Goal: Task Accomplishment & Management: Use online tool/utility

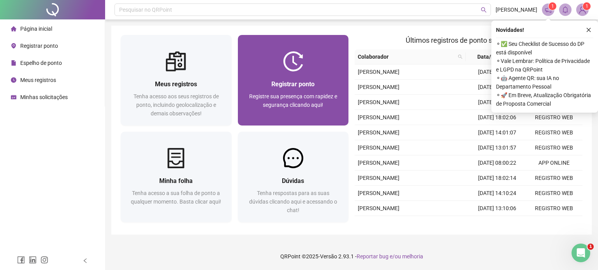
click at [294, 87] on span "Registrar ponto" at bounding box center [292, 84] width 43 height 7
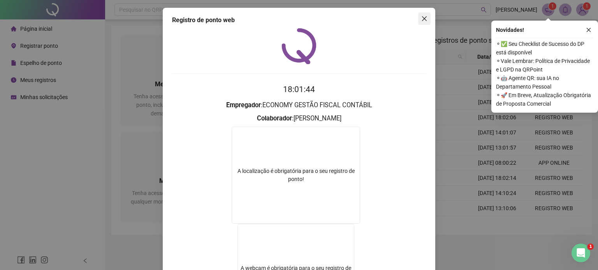
click at [422, 18] on icon "close" at bounding box center [424, 18] width 5 height 5
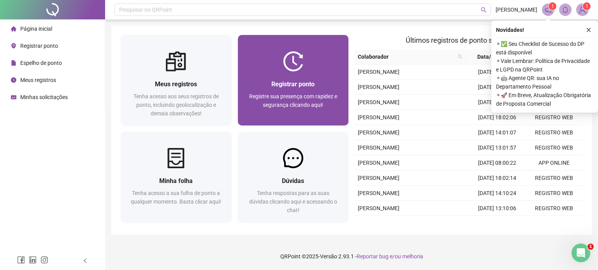
click at [309, 84] on span "Registrar ponto" at bounding box center [292, 84] width 43 height 7
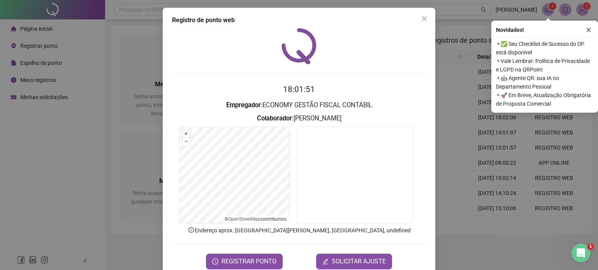
scroll to position [16, 0]
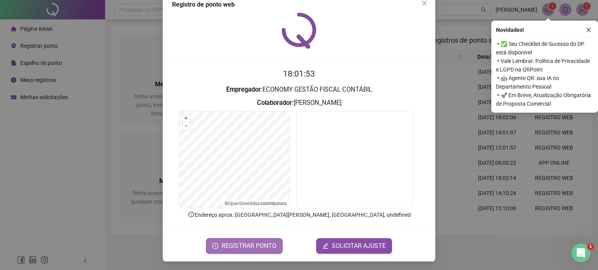
click at [238, 246] on span "REGISTRAR PONTO" at bounding box center [248, 246] width 55 height 9
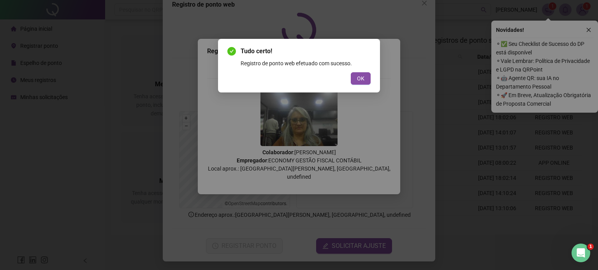
drag, startPoint x: 361, startPoint y: 77, endPoint x: 366, endPoint y: 68, distance: 11.0
click at [361, 77] on span "OK" at bounding box center [360, 78] width 7 height 9
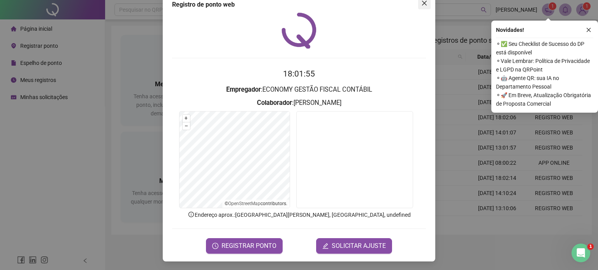
click at [421, 2] on icon "close" at bounding box center [424, 3] width 6 height 6
